Goal: Task Accomplishment & Management: Use online tool/utility

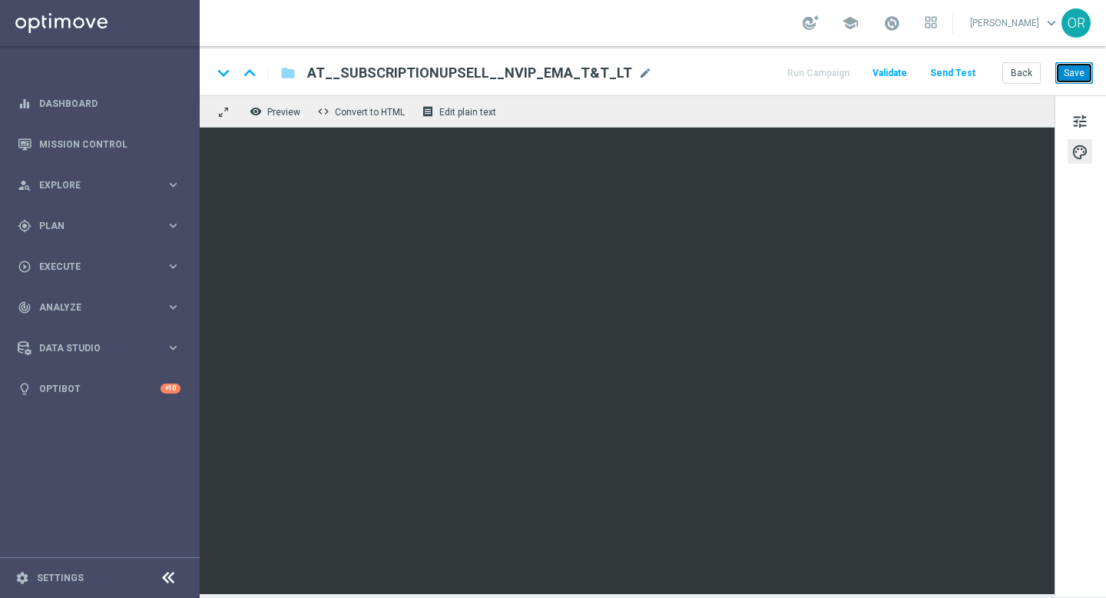
click at [1075, 73] on button "Save" at bounding box center [1074, 73] width 38 height 22
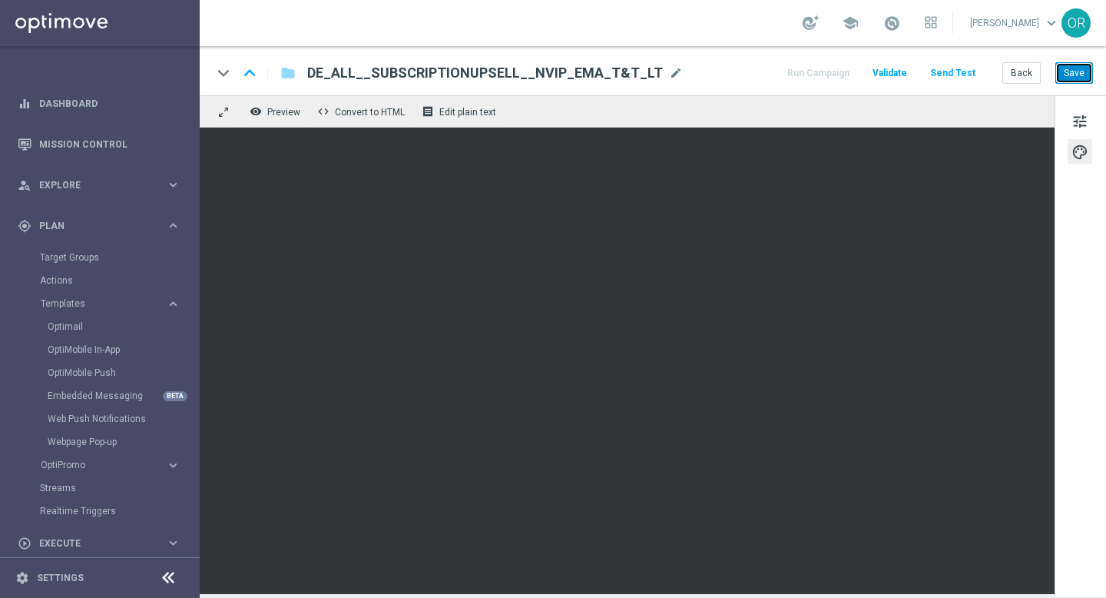
click at [1071, 69] on button "Save" at bounding box center [1074, 73] width 38 height 22
click at [95, 100] on link "Dashboard" at bounding box center [109, 103] width 141 height 41
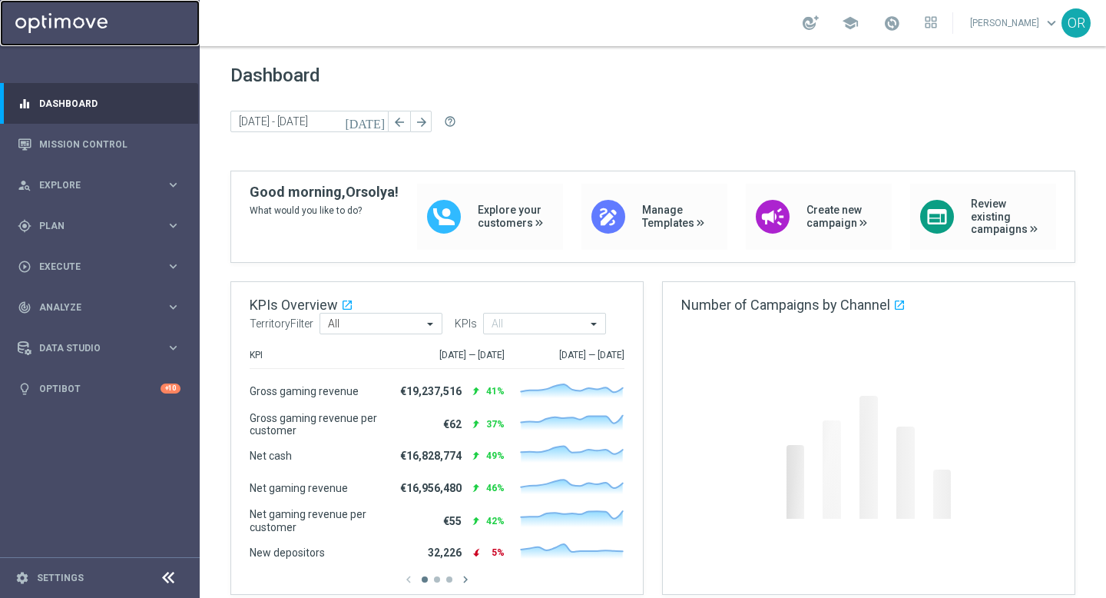
click at [94, 27] on link at bounding box center [100, 23] width 200 height 46
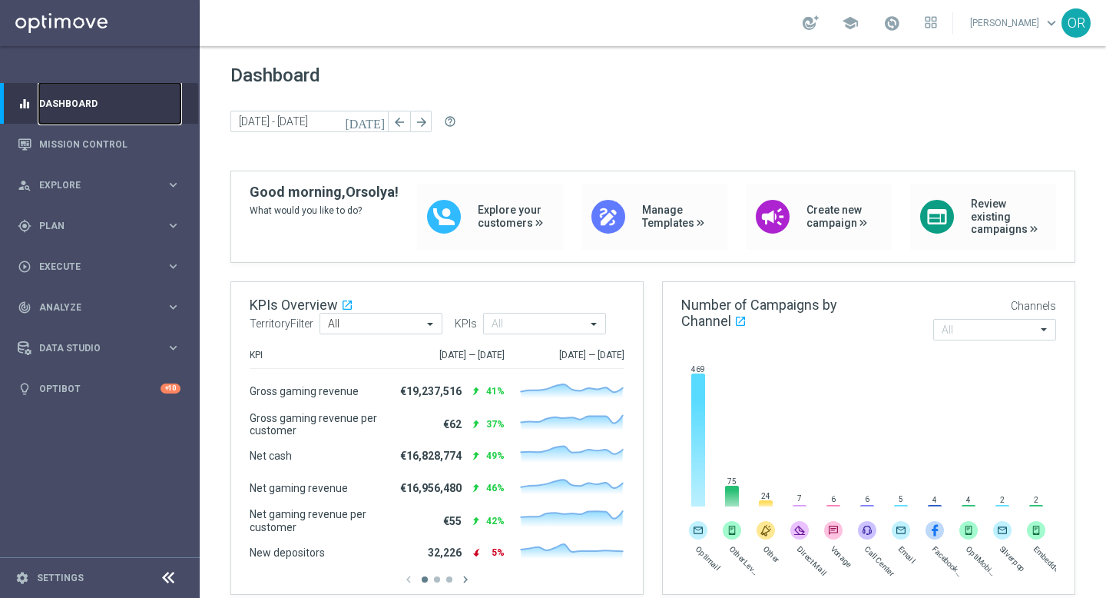
click at [71, 107] on link "Dashboard" at bounding box center [109, 103] width 141 height 41
